Goal: Transaction & Acquisition: Share content

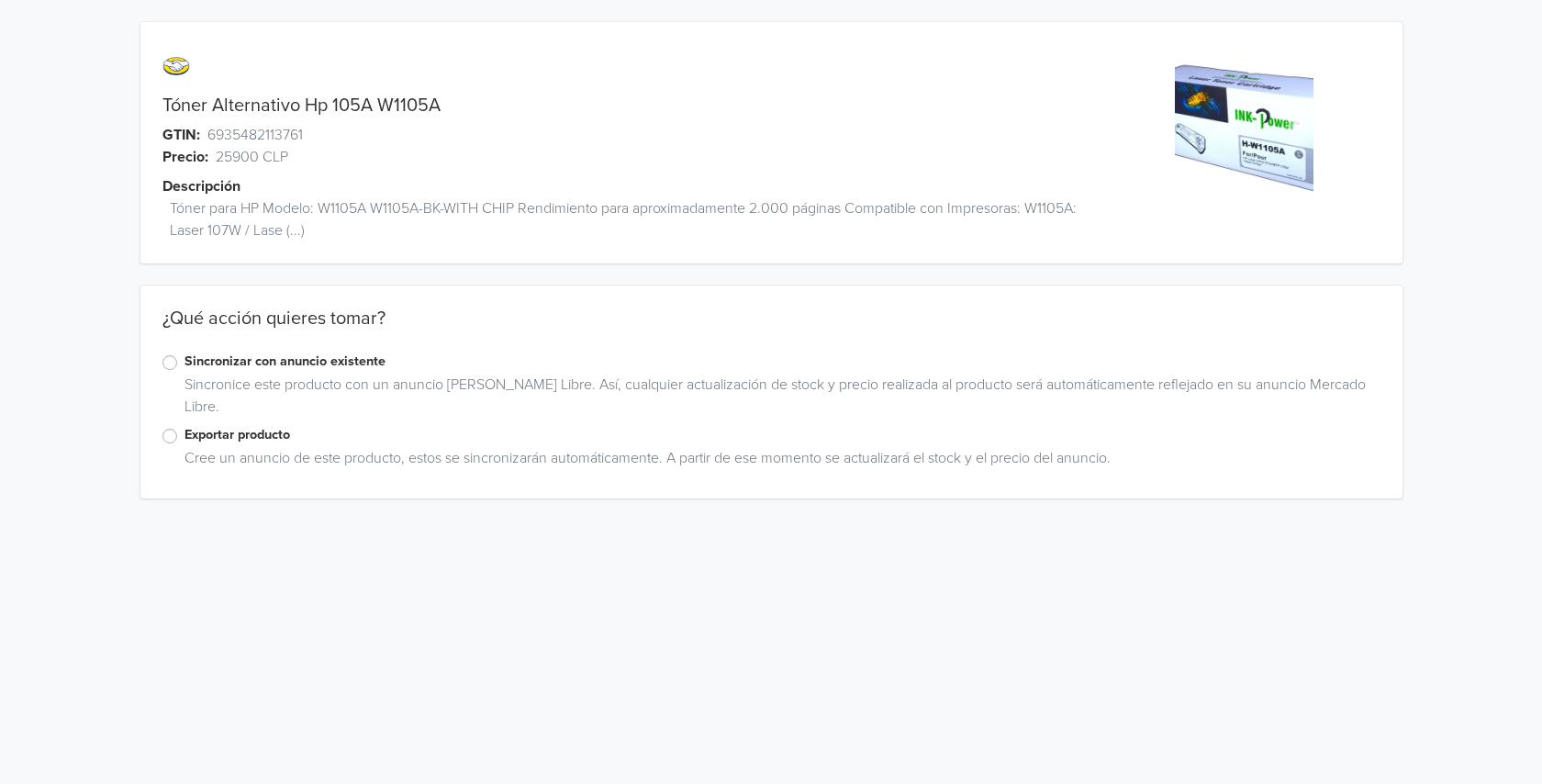
click at [177, 430] on div "Exportar producto" at bounding box center [771, 435] width 1218 height 22
click at [185, 440] on label "Exportar producto" at bounding box center [782, 434] width 1196 height 20
click at [0, 0] on input "Exportar producto" at bounding box center [0, 0] width 0 height 0
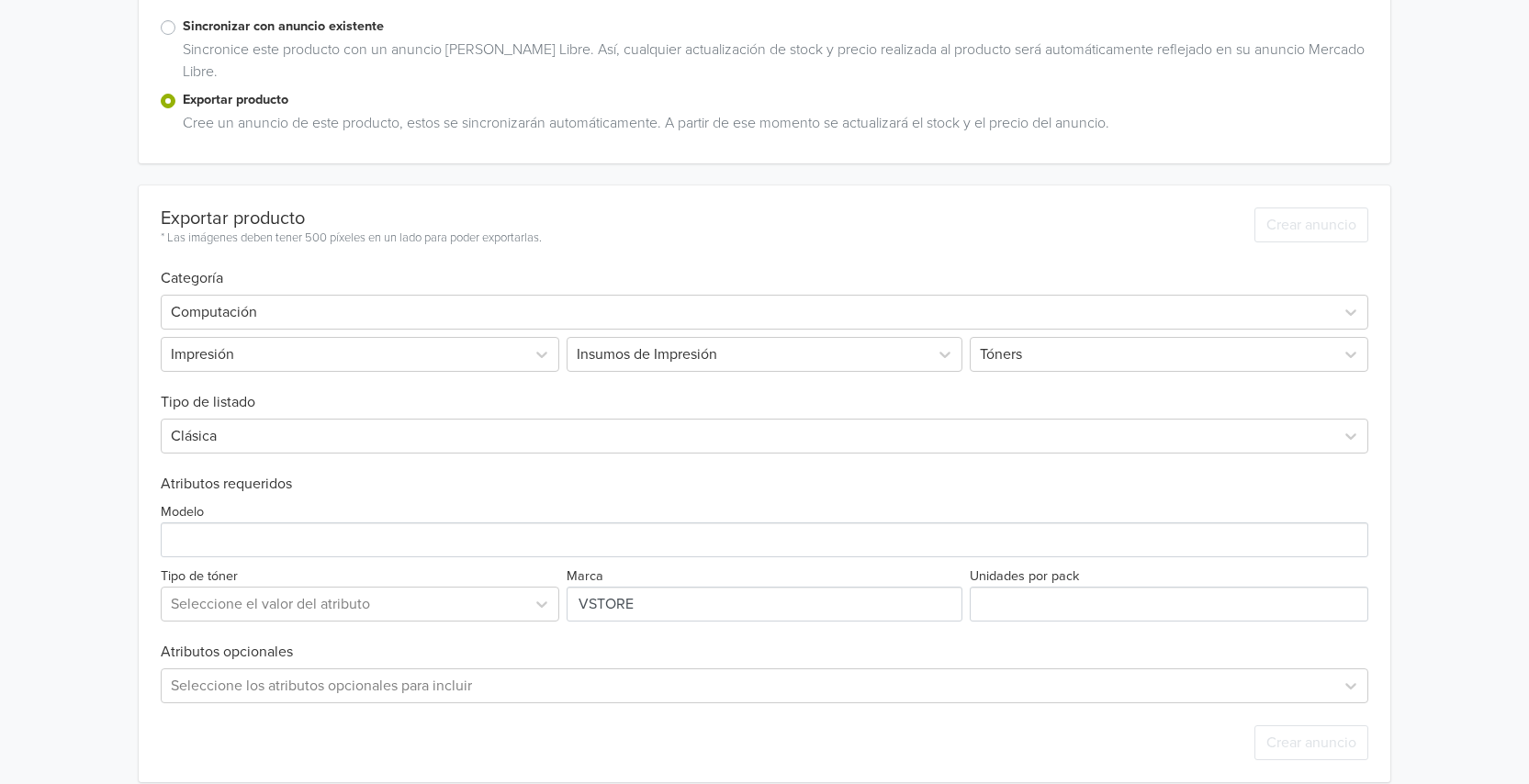
scroll to position [356, 0]
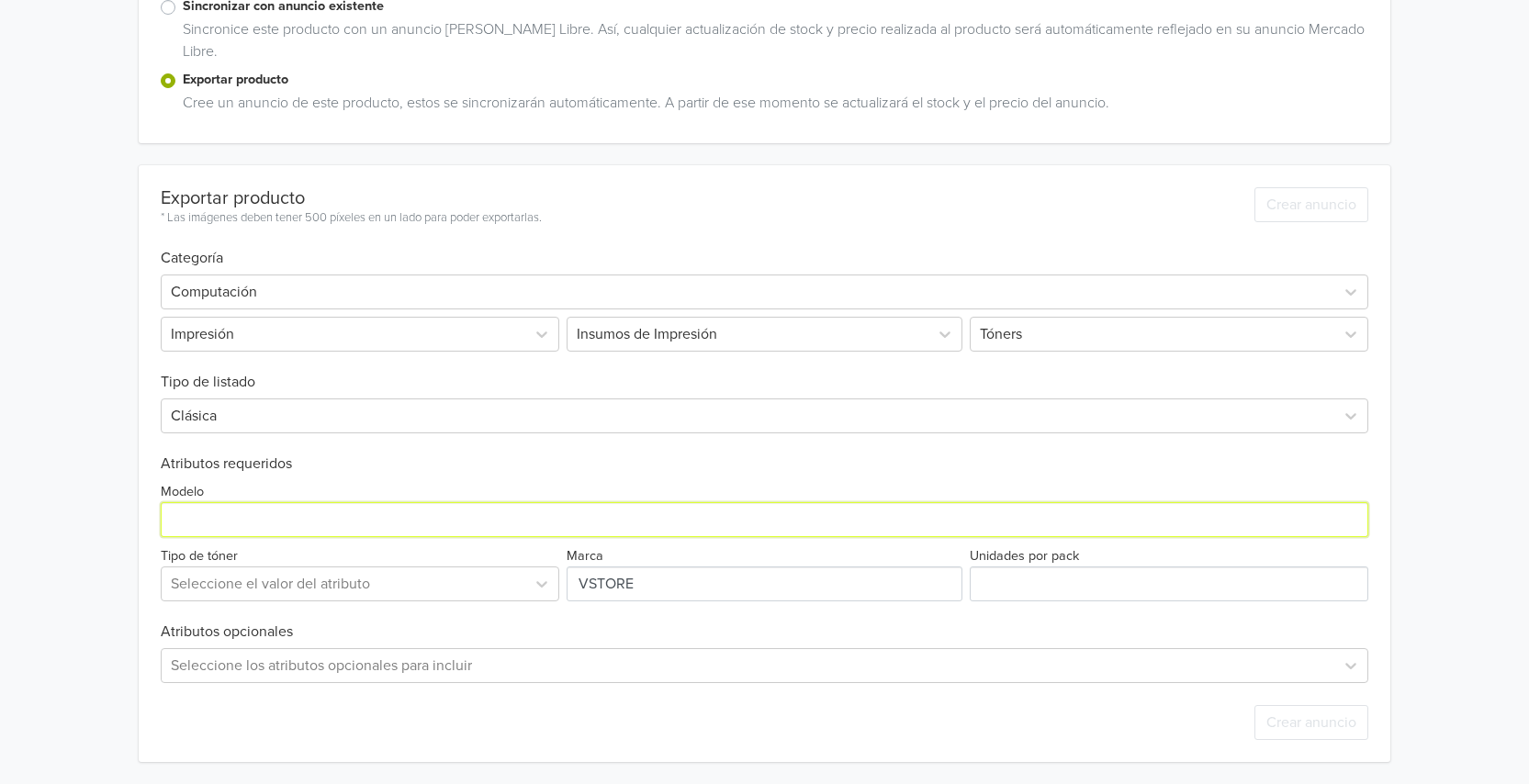
click at [183, 528] on input "Modelo" at bounding box center [764, 518] width 1207 height 35
type input "W1105A"
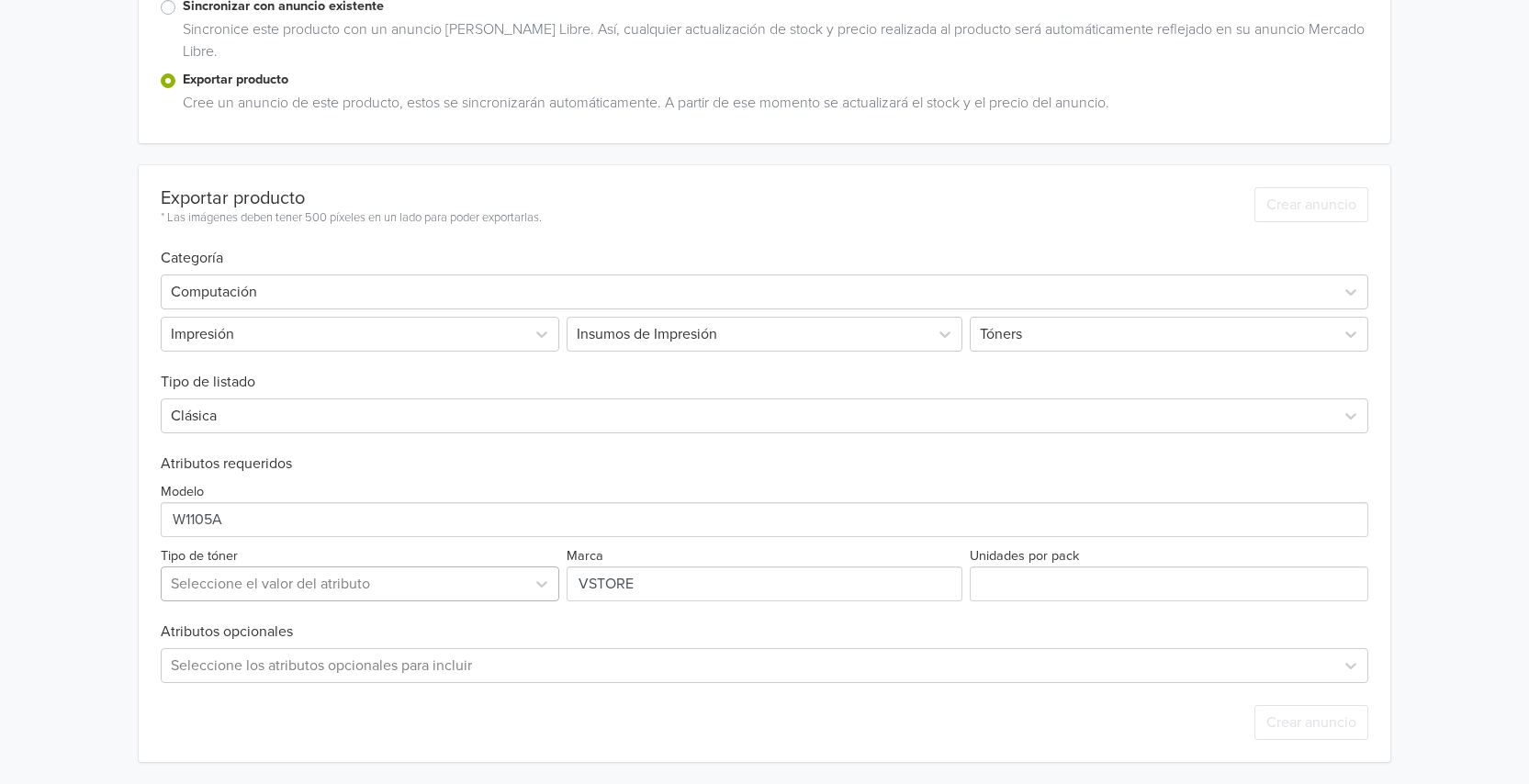
click at [397, 578] on div at bounding box center [343, 583] width 345 height 26
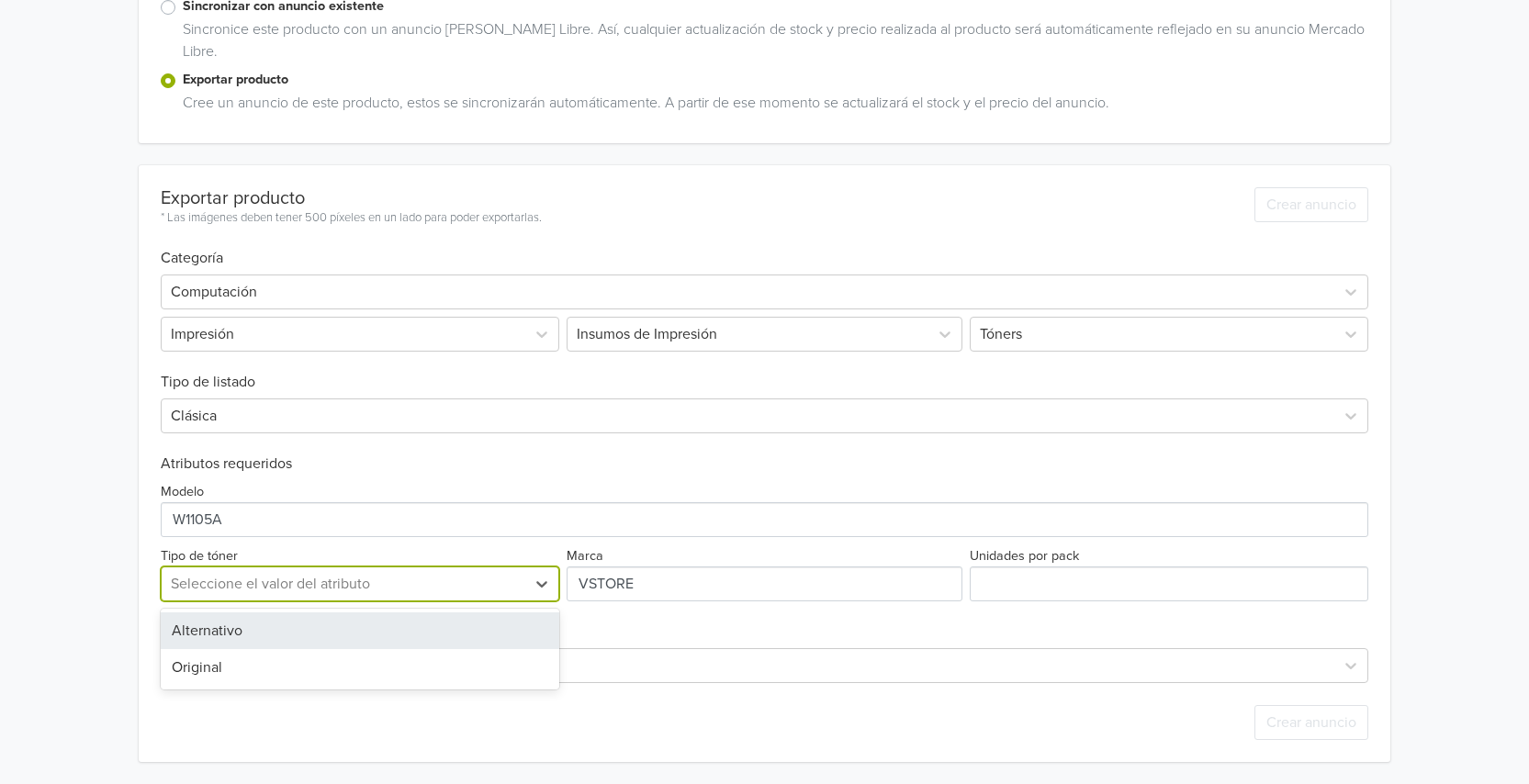
click at [276, 635] on div "Alternativo" at bounding box center [360, 630] width 399 height 37
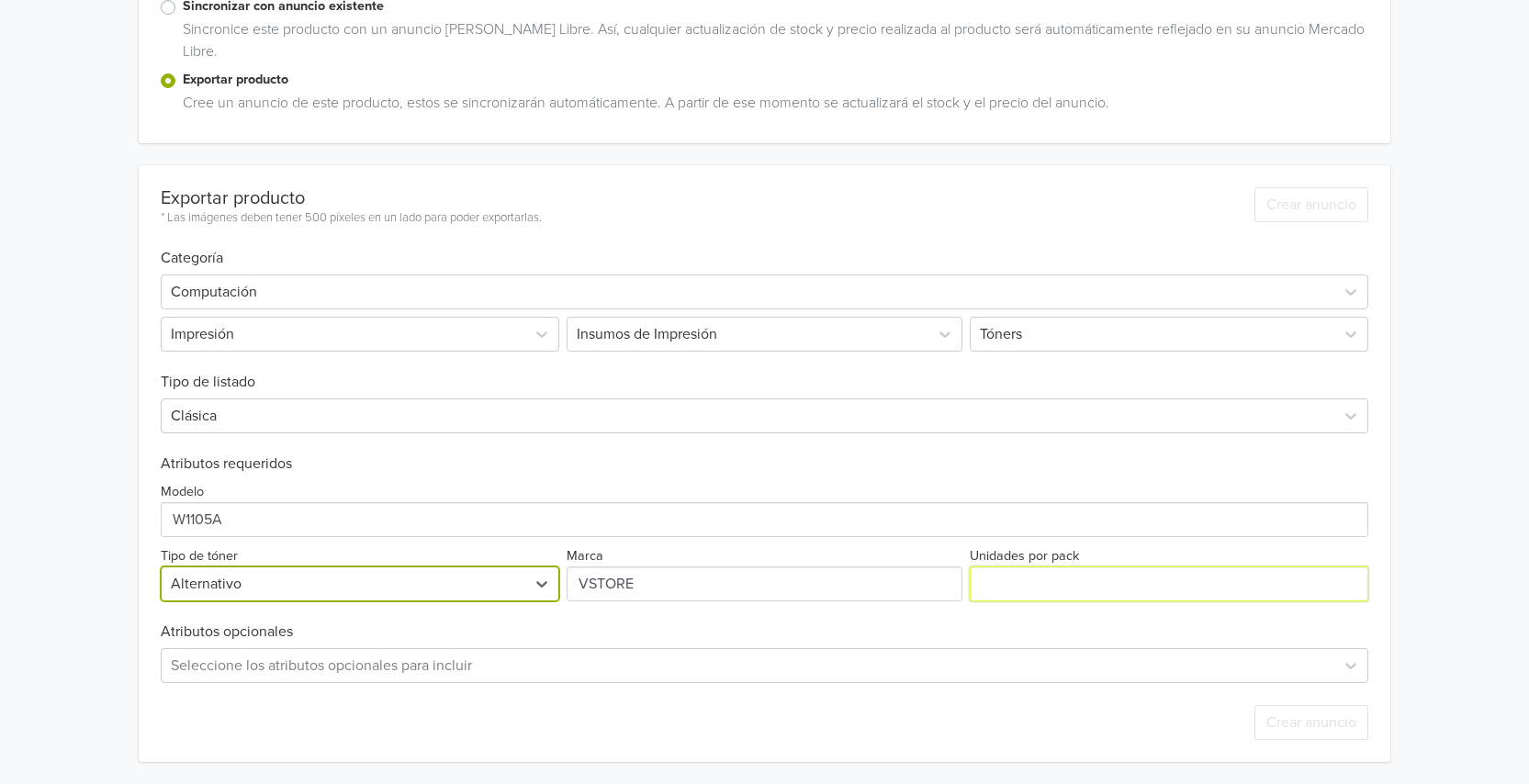
click at [1046, 585] on input "Unidades por pack" at bounding box center [1168, 583] width 399 height 35
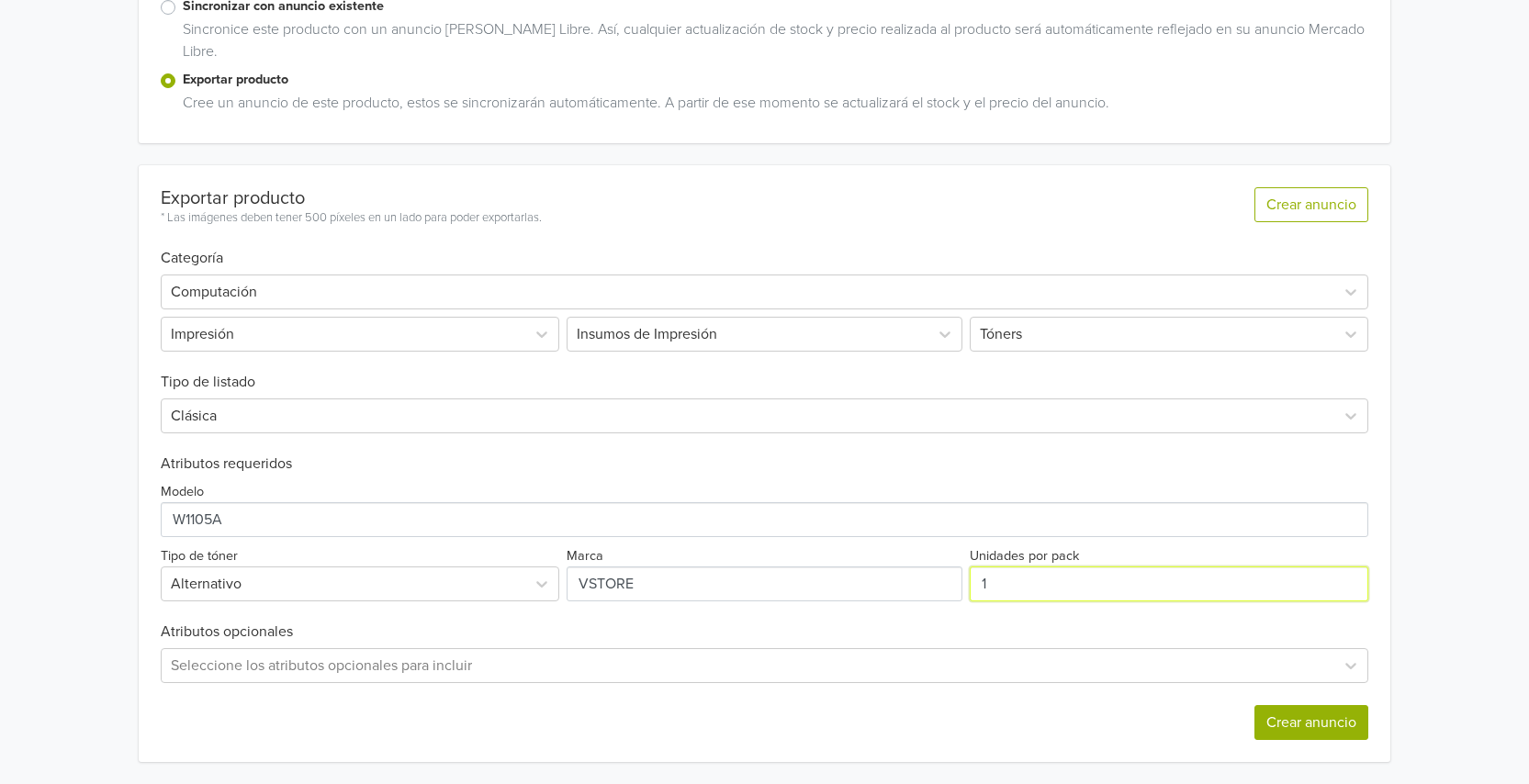
type input "1"
click at [1345, 727] on button "Crear anuncio" at bounding box center [1311, 722] width 114 height 35
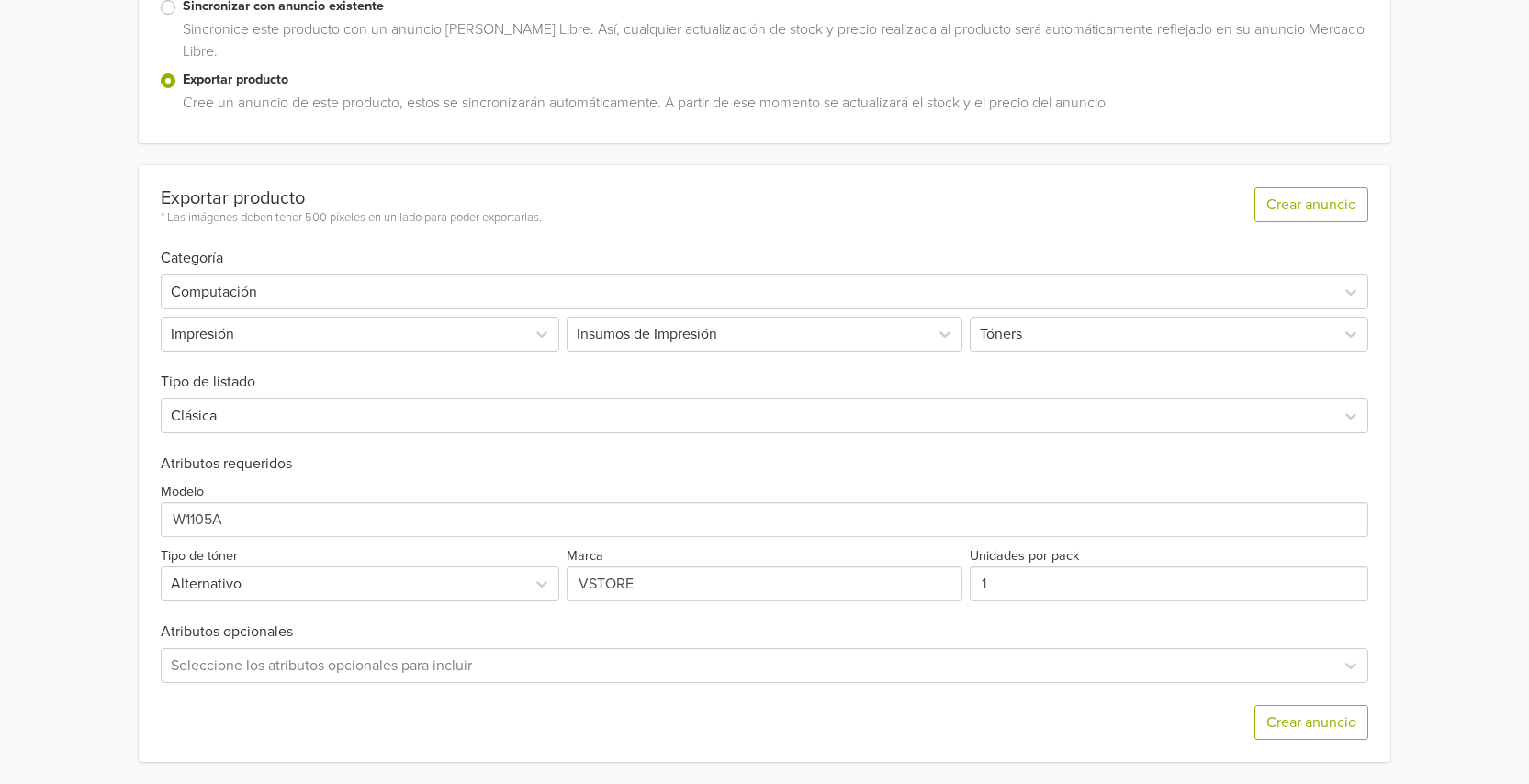
scroll to position [0, 0]
